Goal: Book appointment/travel/reservation

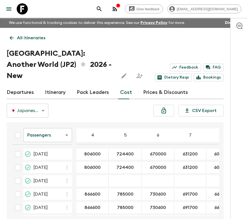
click at [28, 39] on p "All itineraries" at bounding box center [31, 37] width 28 height 7
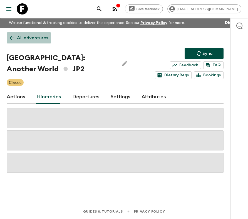
click at [28, 39] on p "All adventures" at bounding box center [32, 37] width 31 height 7
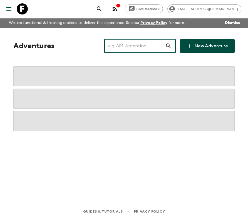
click at [130, 48] on input "text" at bounding box center [134, 46] width 61 height 16
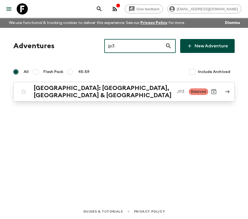
type input "jp3"
click at [150, 97] on link "[GEOGRAPHIC_DATA]: [GEOGRAPHIC_DATA], Kanazawa & [GEOGRAPHIC_DATA] JP3 Balanced" at bounding box center [123, 91] width 221 height 19
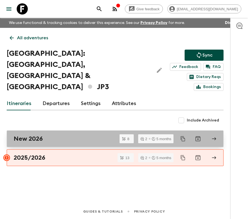
click at [61, 135] on div "New 2026" at bounding box center [110, 138] width 192 height 7
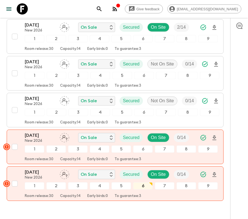
scroll to position [260, 0]
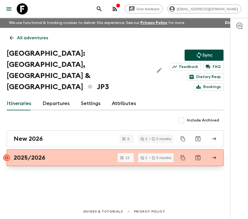
click at [71, 154] on div "2025/2026" at bounding box center [110, 157] width 192 height 7
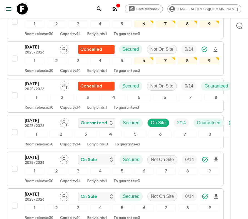
scroll to position [190, 0]
